Goal: Task Accomplishment & Management: Complete application form

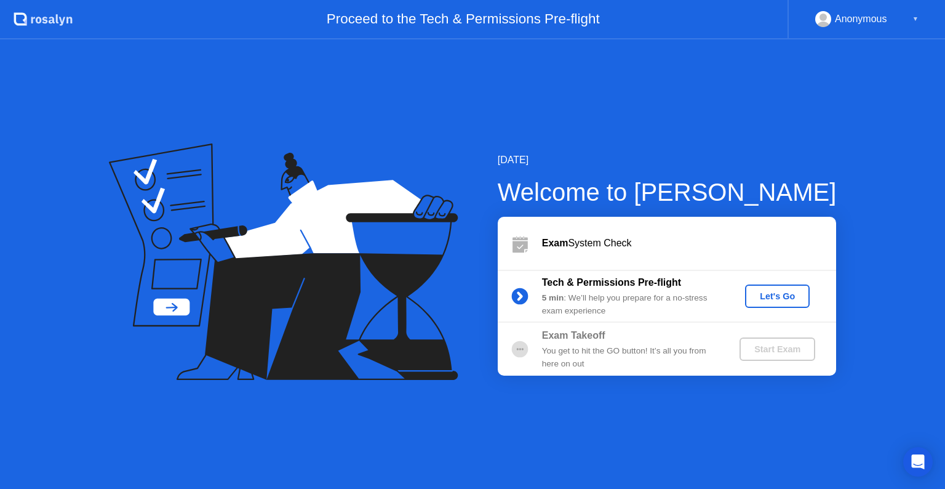
click at [766, 299] on div "Let's Go" at bounding box center [777, 296] width 55 height 10
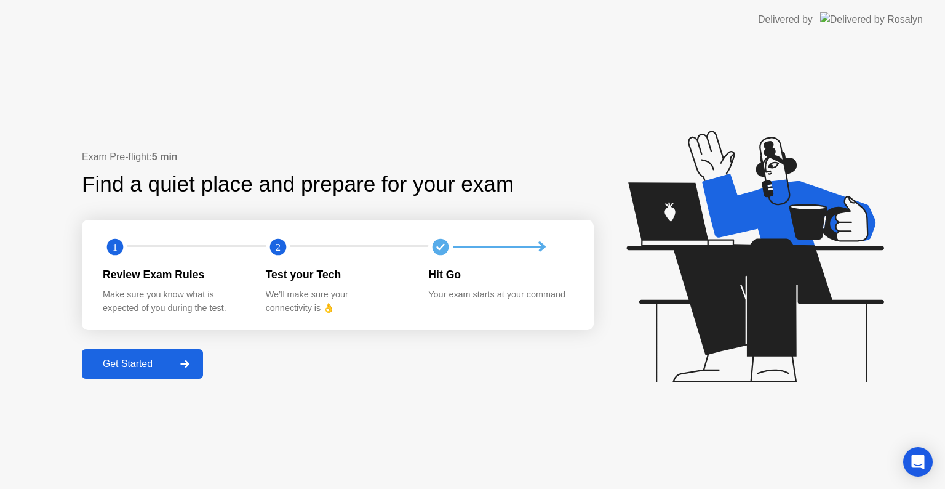
click at [118, 363] on div "Get Started" at bounding box center [128, 363] width 84 height 11
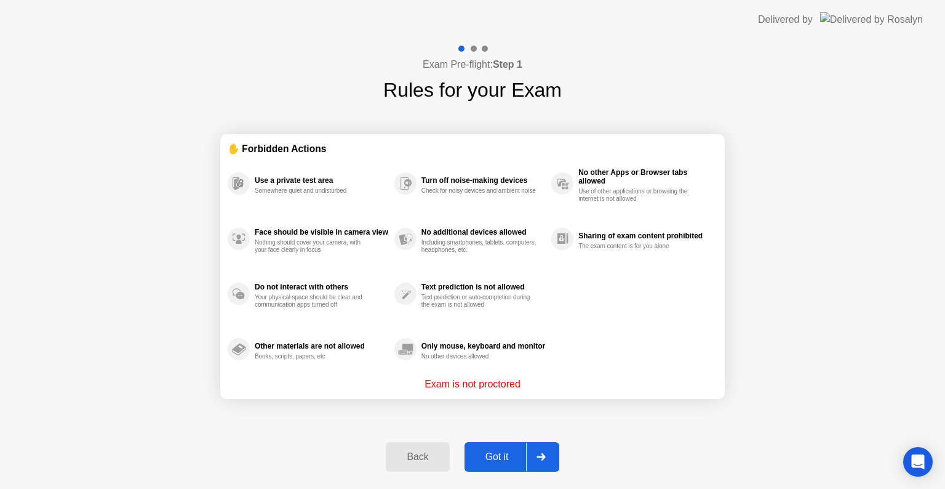
click at [341, 431] on div "Exam Pre-flight: Step 1 Rules for your Exam ✋ Forbidden Actions Use a private t…" at bounding box center [472, 263] width 945 height 449
click at [537, 455] on icon at bounding box center [541, 456] width 9 height 7
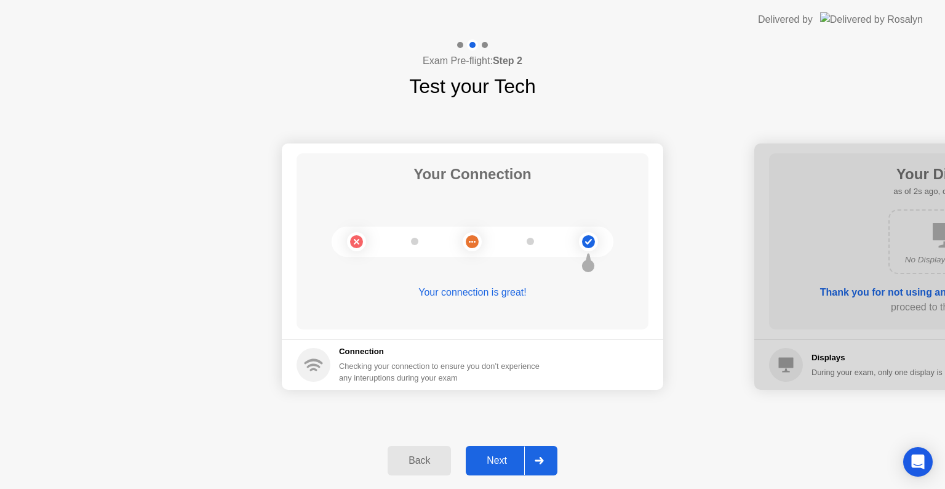
click at [496, 461] on div "Next" at bounding box center [497, 460] width 55 height 11
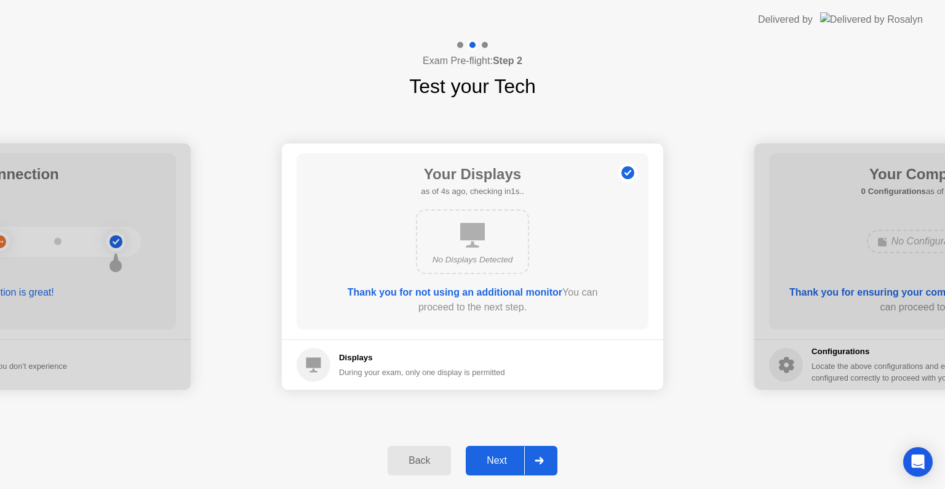
click at [549, 454] on div at bounding box center [539, 460] width 30 height 28
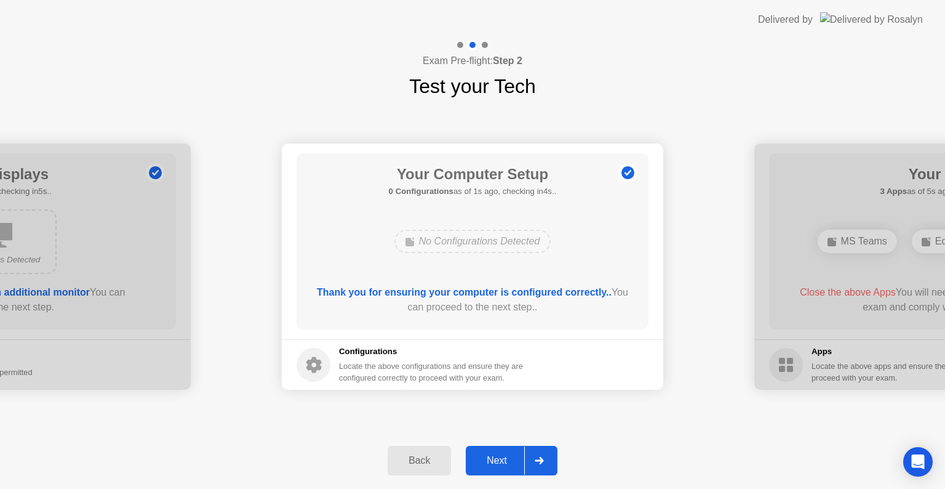
click at [549, 454] on div at bounding box center [539, 460] width 30 height 28
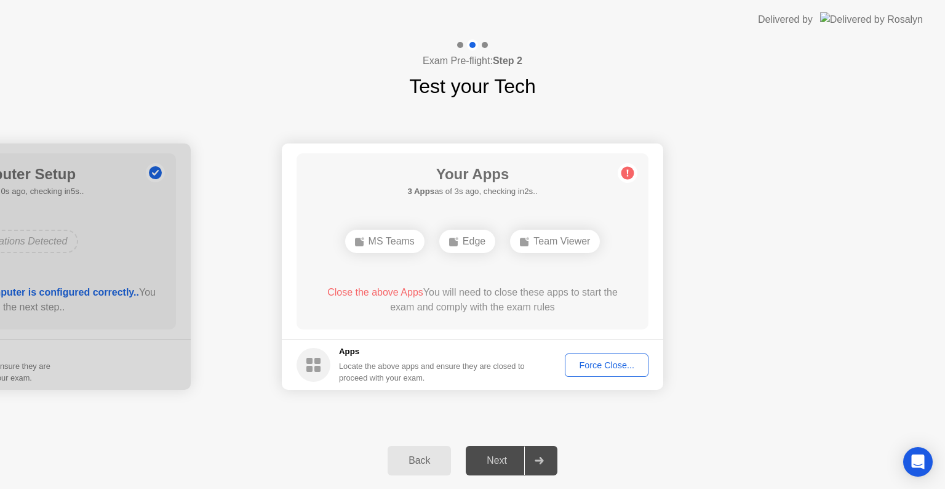
click at [588, 367] on div "Force Close..." at bounding box center [606, 365] width 75 height 10
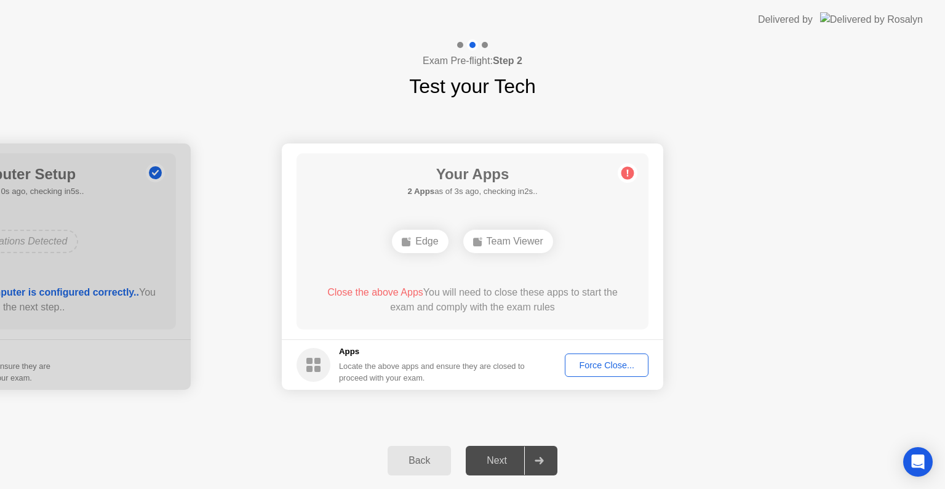
click at [598, 369] on div "Force Close..." at bounding box center [606, 365] width 75 height 10
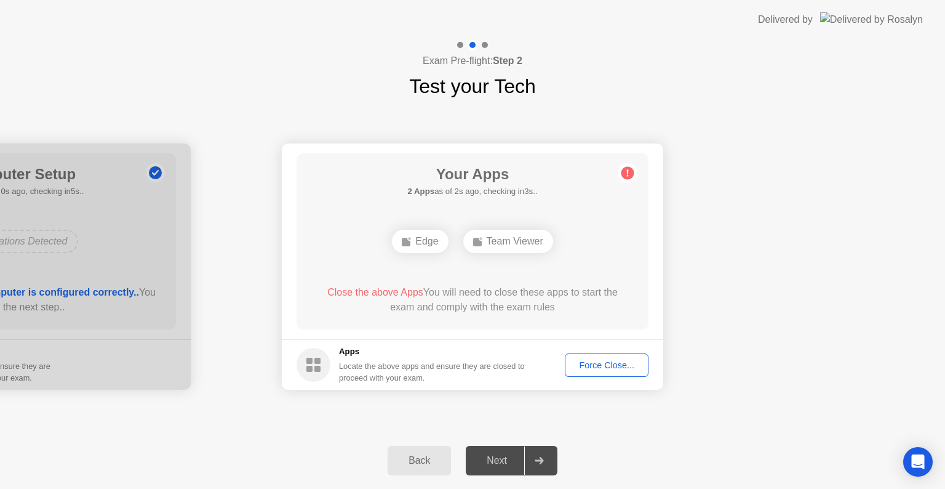
click at [601, 360] on div "Force Close..." at bounding box center [606, 365] width 75 height 10
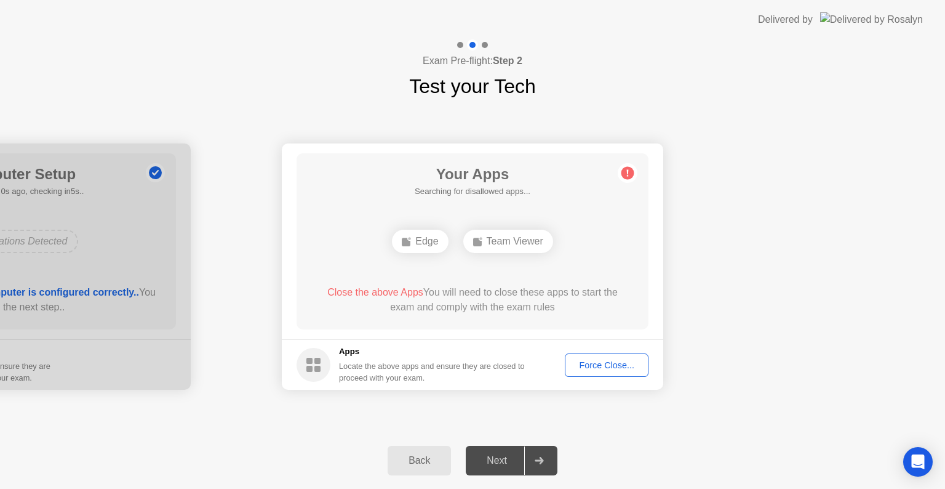
drag, startPoint x: 407, startPoint y: 415, endPoint x: 449, endPoint y: 453, distance: 55.8
click at [449, 453] on div "Exam Pre-flight: Step 2 Test your Tech Your Connection Your connection is great…" at bounding box center [472, 263] width 945 height 449
click at [622, 371] on button "Force Close..." at bounding box center [607, 364] width 84 height 23
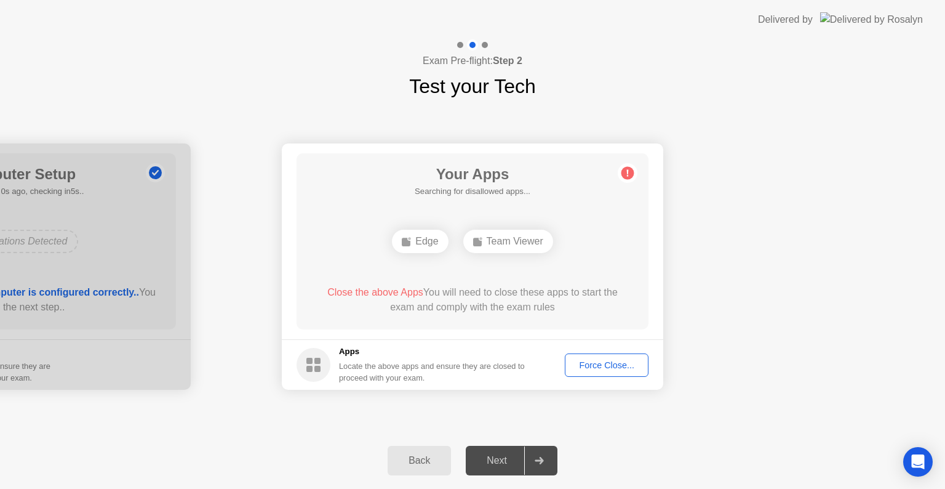
click at [606, 366] on div "Force Close..." at bounding box center [606, 365] width 75 height 10
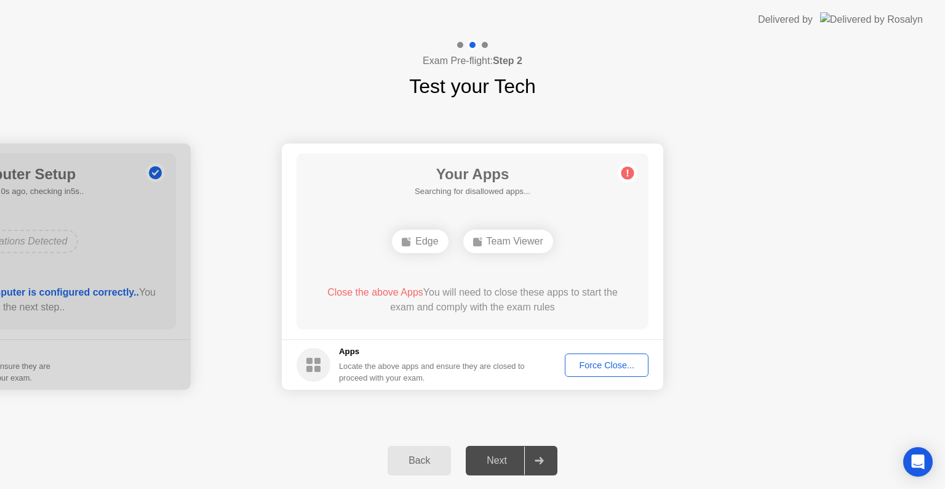
click at [543, 463] on icon at bounding box center [539, 460] width 9 height 7
click at [598, 363] on div "Force Close..." at bounding box center [606, 365] width 75 height 10
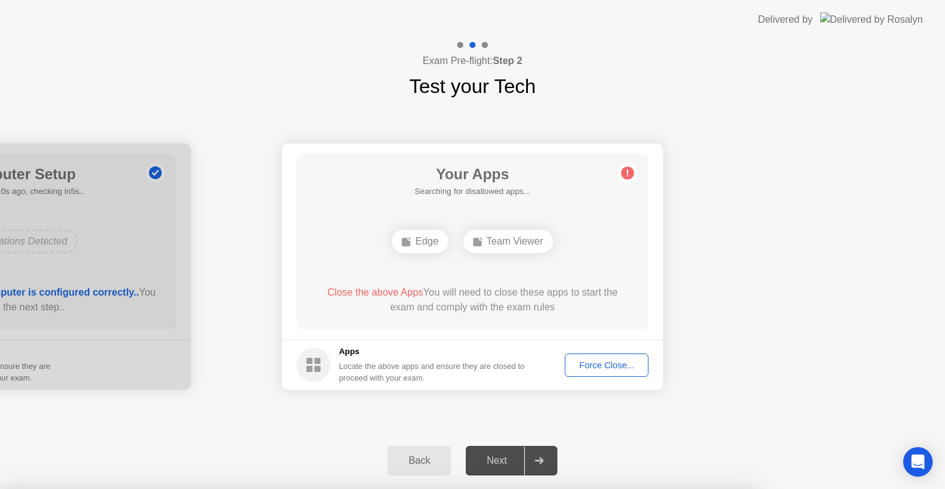
click at [757, 488] on div at bounding box center [472, 489] width 945 height 0
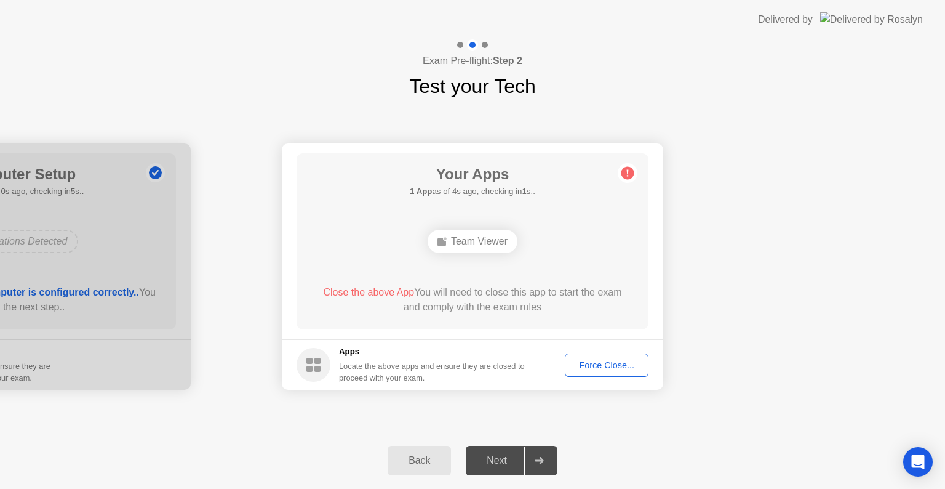
click at [595, 363] on div "Force Close..." at bounding box center [606, 365] width 75 height 10
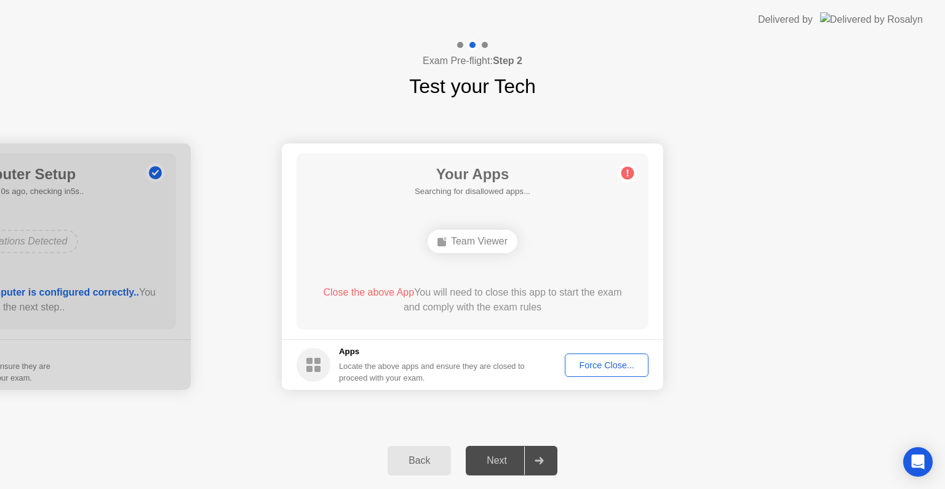
click at [598, 364] on div "Force Close..." at bounding box center [606, 365] width 75 height 10
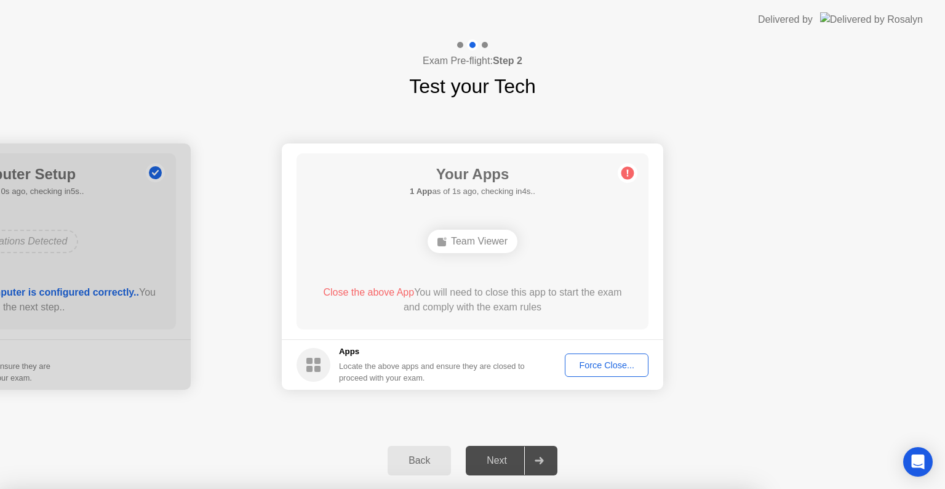
click at [821, 488] on div at bounding box center [472, 489] width 945 height 0
click at [854, 488] on div at bounding box center [472, 489] width 945 height 0
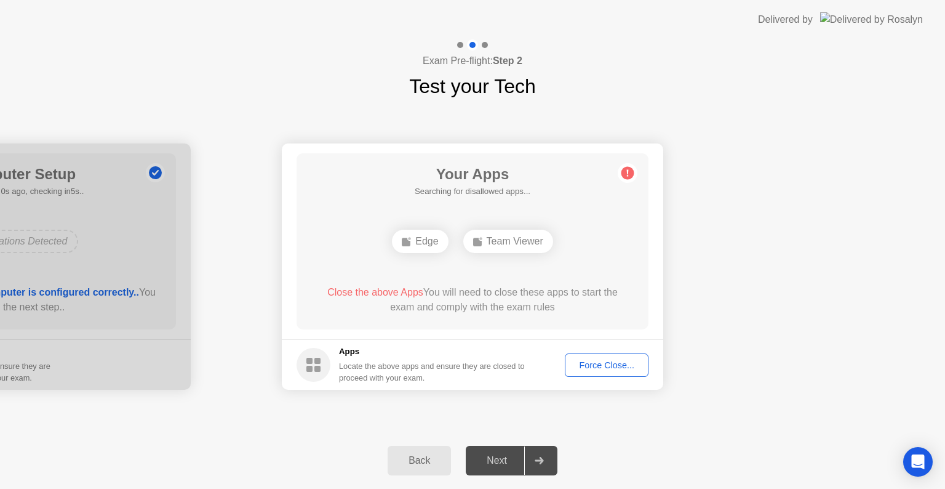
click at [612, 366] on div "Force Close..." at bounding box center [606, 365] width 75 height 10
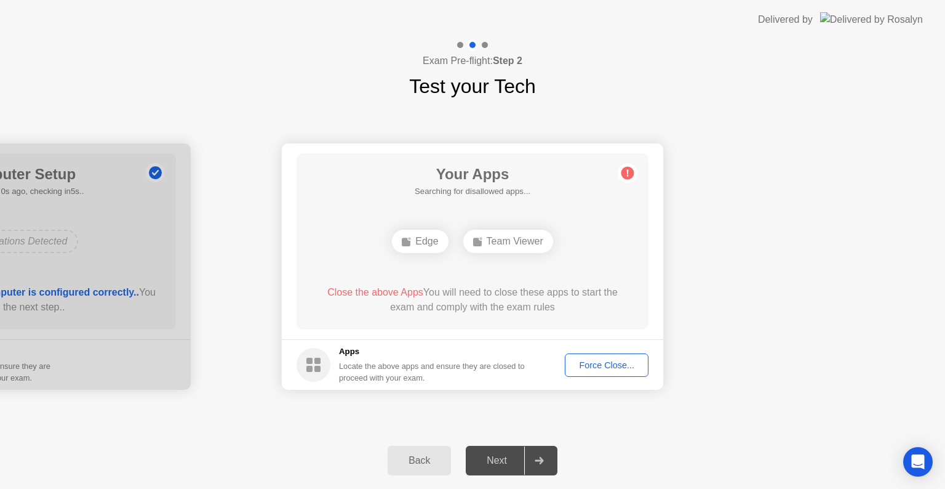
click at [518, 466] on div "Next" at bounding box center [497, 460] width 55 height 11
click at [539, 458] on icon at bounding box center [539, 460] width 9 height 7
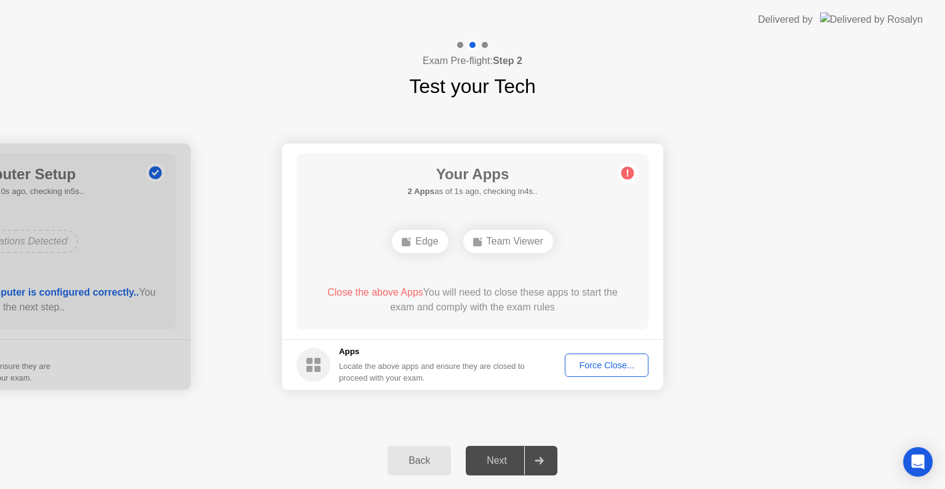
click at [539, 458] on icon at bounding box center [539, 460] width 9 height 7
click at [598, 361] on div "Force Close..." at bounding box center [606, 365] width 75 height 10
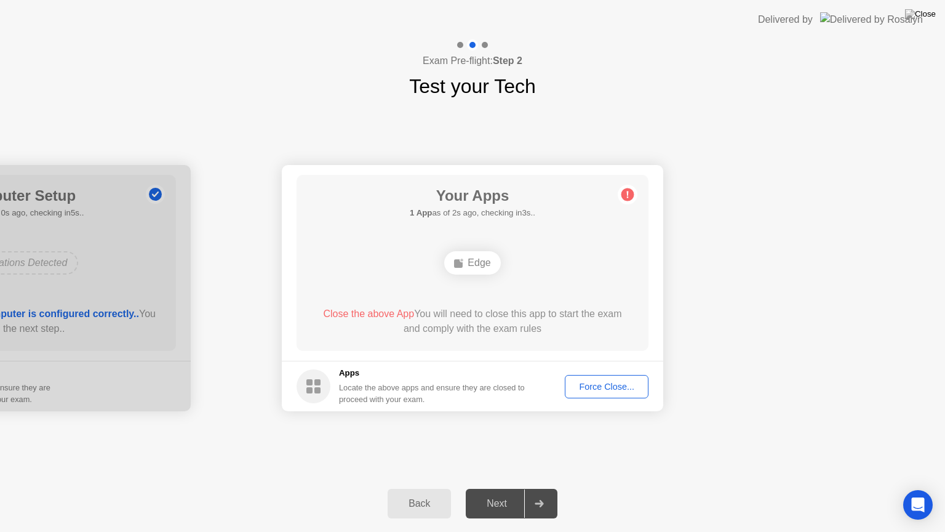
click at [595, 385] on div "Force Close..." at bounding box center [606, 387] width 75 height 10
click at [891, 21] on img at bounding box center [871, 19] width 103 height 14
click at [284, 488] on div "Back Next" at bounding box center [472, 503] width 945 height 57
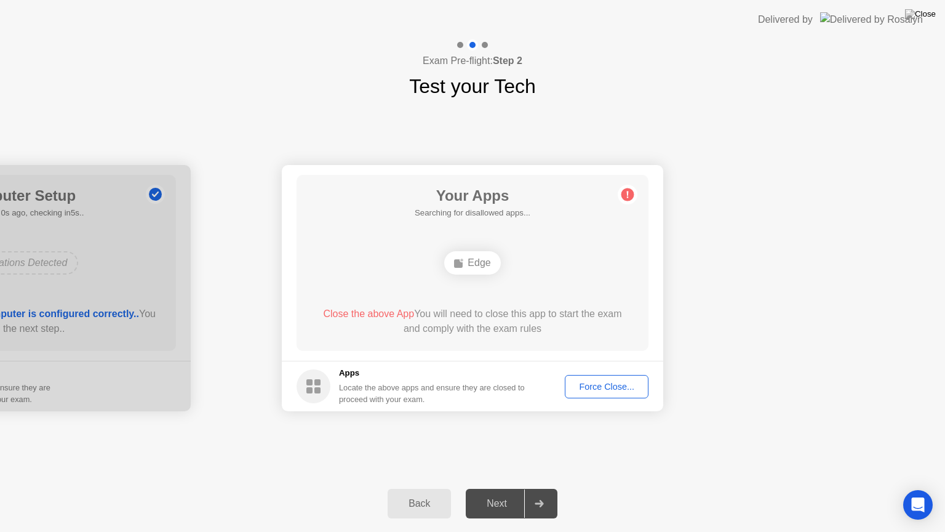
click at [100, 488] on div "Back Next" at bounding box center [472, 503] width 945 height 57
click at [313, 388] on rect at bounding box center [310, 390] width 6 height 6
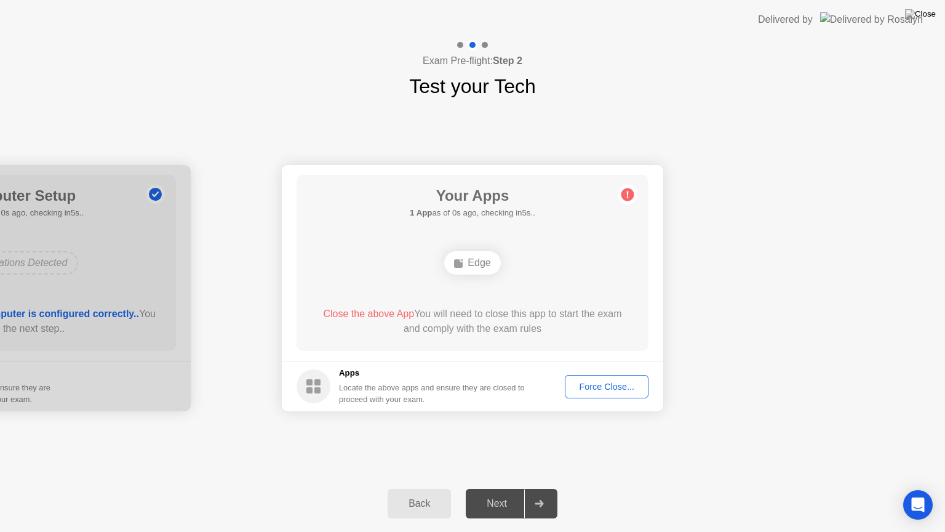
click at [313, 388] on rect at bounding box center [310, 390] width 6 height 6
click at [417, 488] on div "Back" at bounding box center [419, 503] width 56 height 11
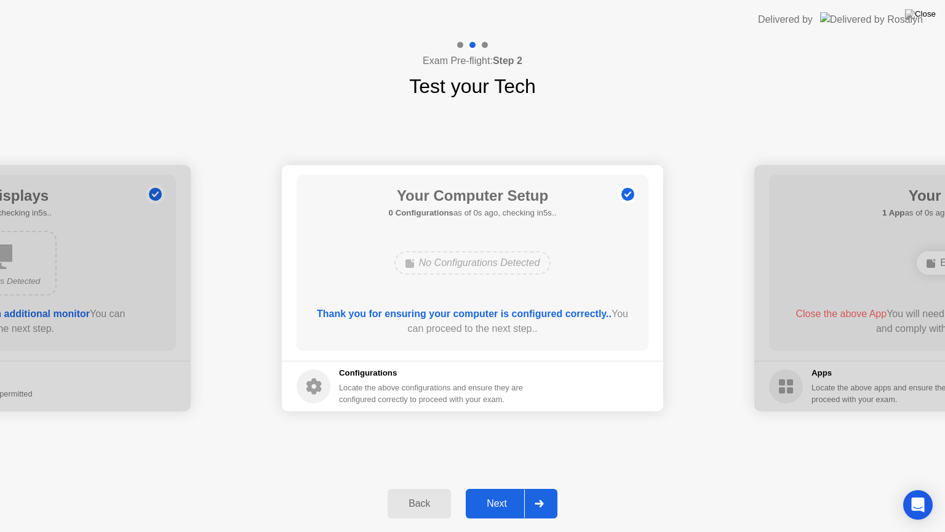
click at [531, 488] on div at bounding box center [539, 503] width 30 height 28
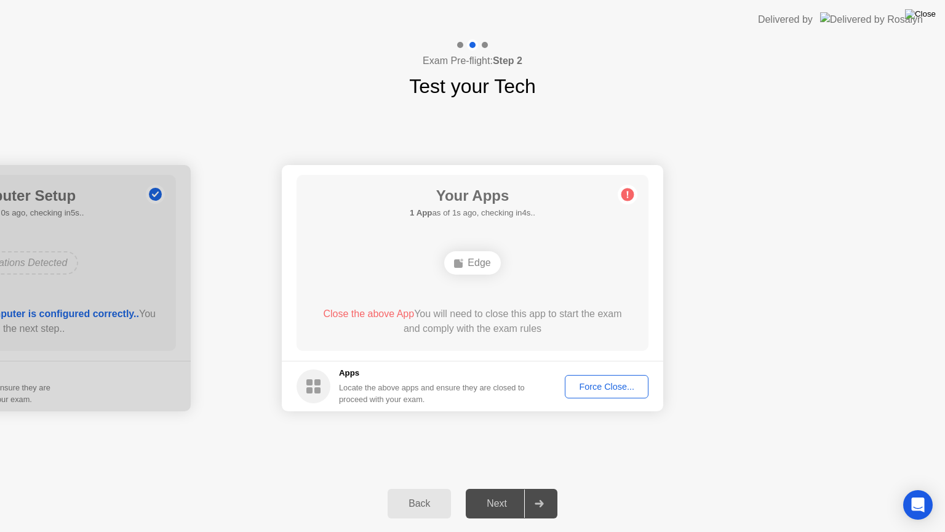
click at [929, 14] on img at bounding box center [920, 14] width 31 height 10
click at [483, 262] on div "Edge" at bounding box center [472, 262] width 56 height 23
drag, startPoint x: 843, startPoint y: 455, endPoint x: 686, endPoint y: 463, distance: 156.5
click at [686, 463] on div "Your Connection Your connection is great! Connection Checking your connection t…" at bounding box center [472, 288] width 945 height 374
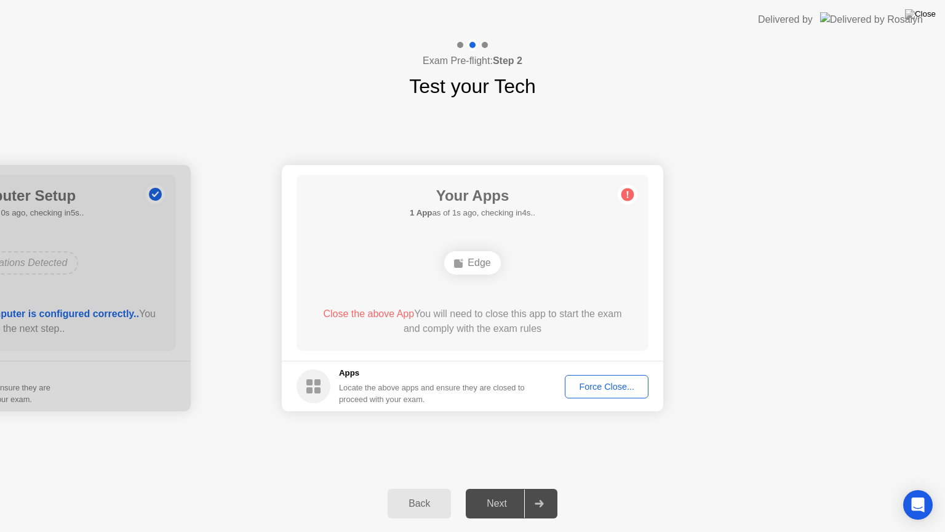
click at [866, 16] on img at bounding box center [871, 19] width 103 height 14
click at [609, 387] on div "Force Close..." at bounding box center [606, 387] width 75 height 10
click at [587, 390] on div "Force Close..." at bounding box center [606, 387] width 75 height 10
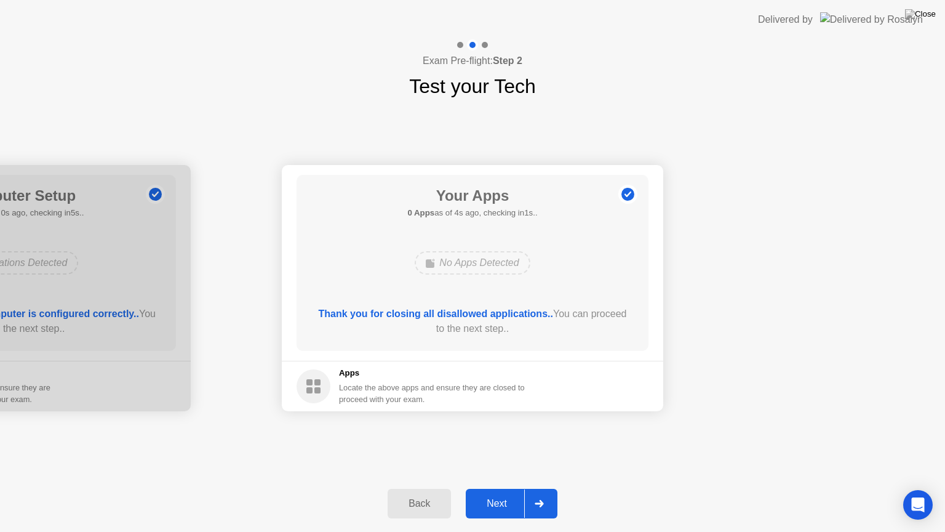
click at [543, 488] on icon at bounding box center [539, 503] width 9 height 7
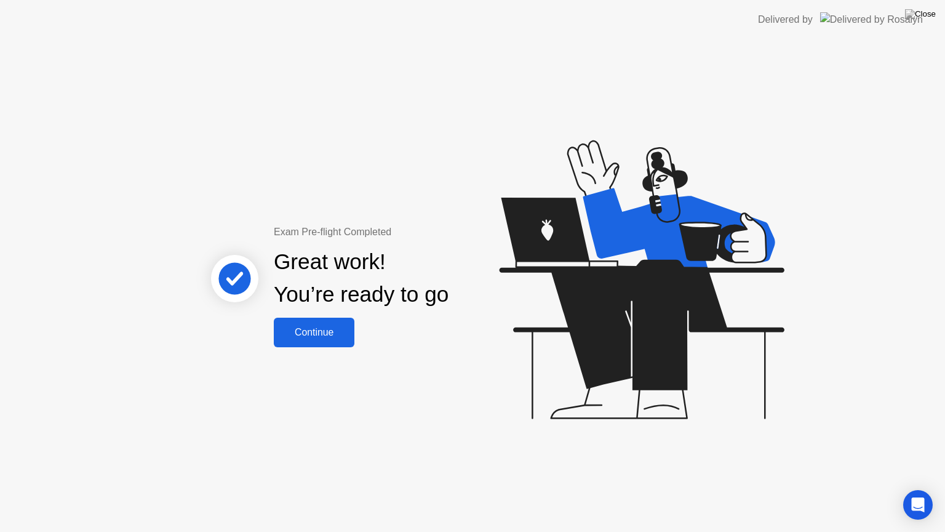
click at [326, 330] on div "Continue" at bounding box center [314, 332] width 73 height 11
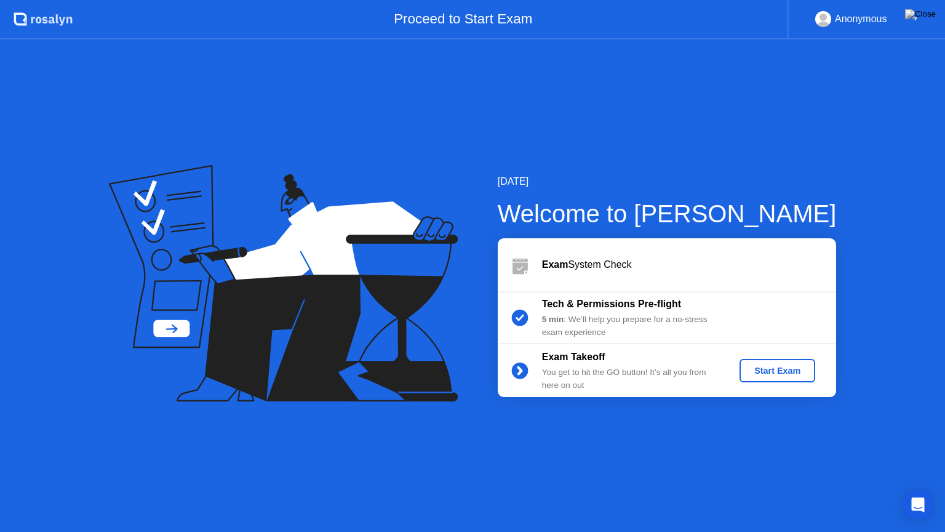
click at [796, 374] on div "Start Exam" at bounding box center [778, 371] width 66 height 10
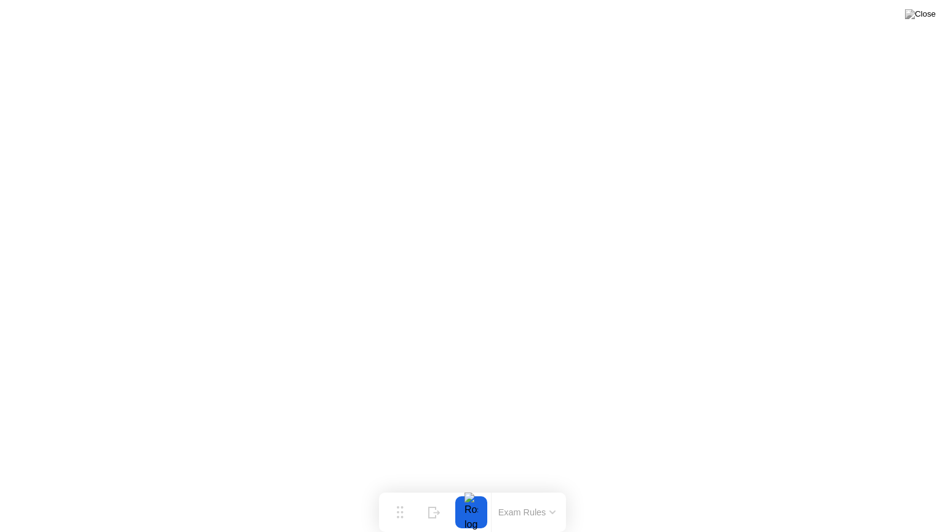
click at [924, 22] on button at bounding box center [920, 14] width 37 height 16
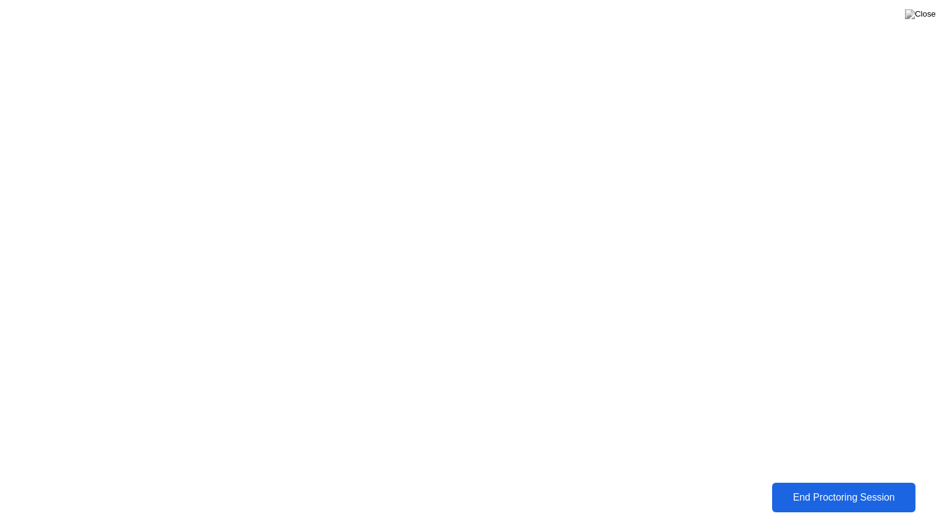
click at [818, 488] on div "End Proctoring Session" at bounding box center [844, 498] width 142 height 12
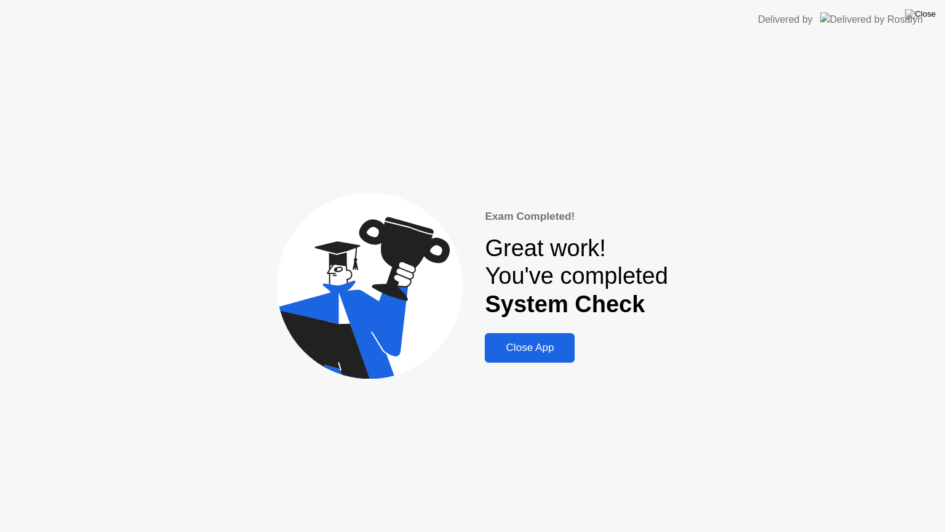
click at [515, 351] on div "Close App" at bounding box center [530, 348] width 82 height 12
